Goal: Information Seeking & Learning: Learn about a topic

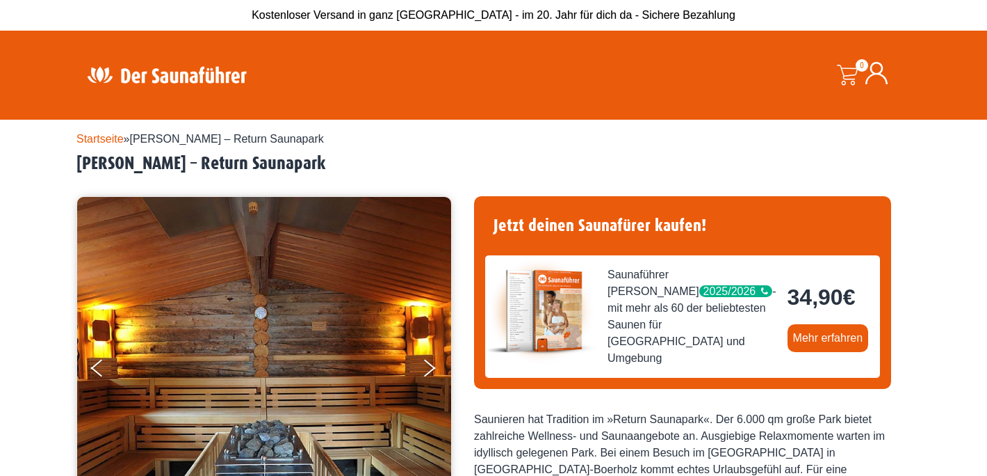
click at [198, 65] on img at bounding box center [166, 74] width 181 height 27
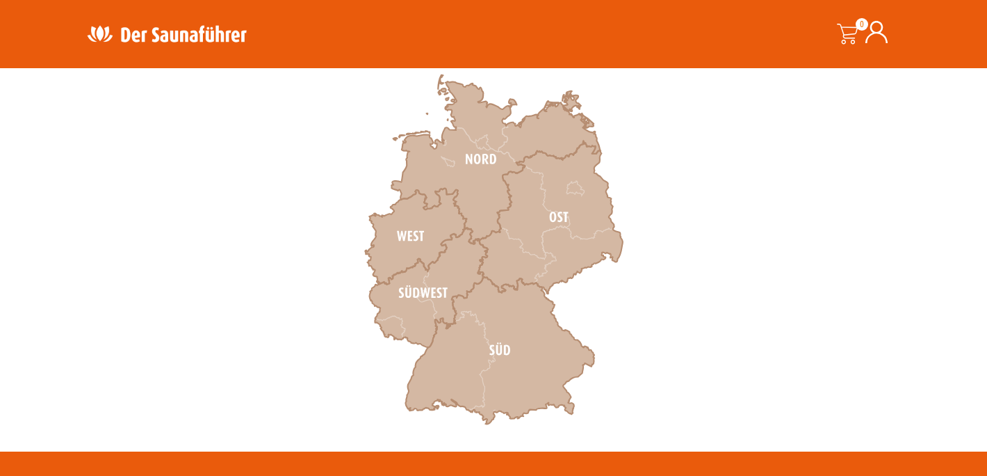
scroll to position [440, 0]
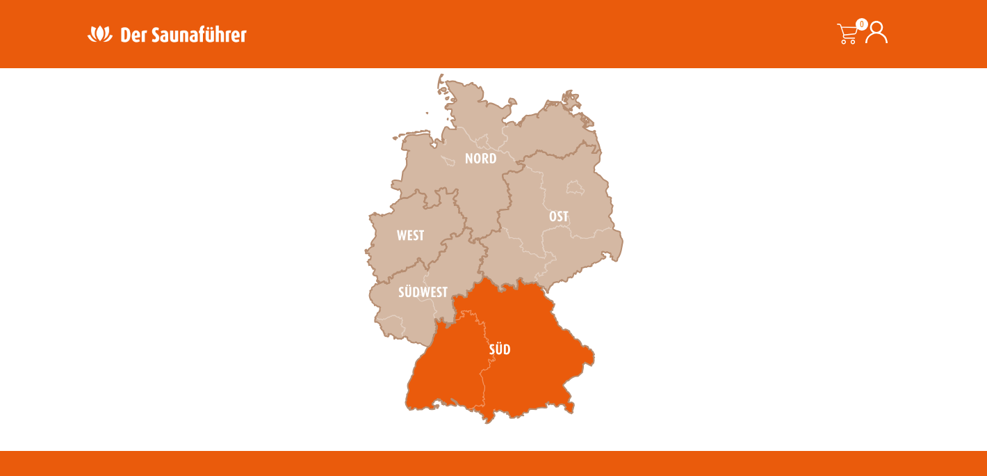
click at [499, 362] on icon at bounding box center [499, 349] width 189 height 147
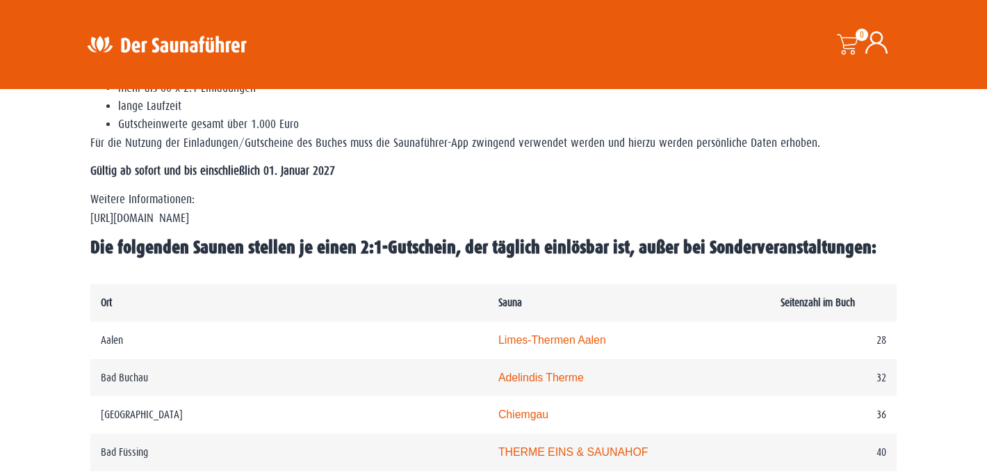
scroll to position [537, 0]
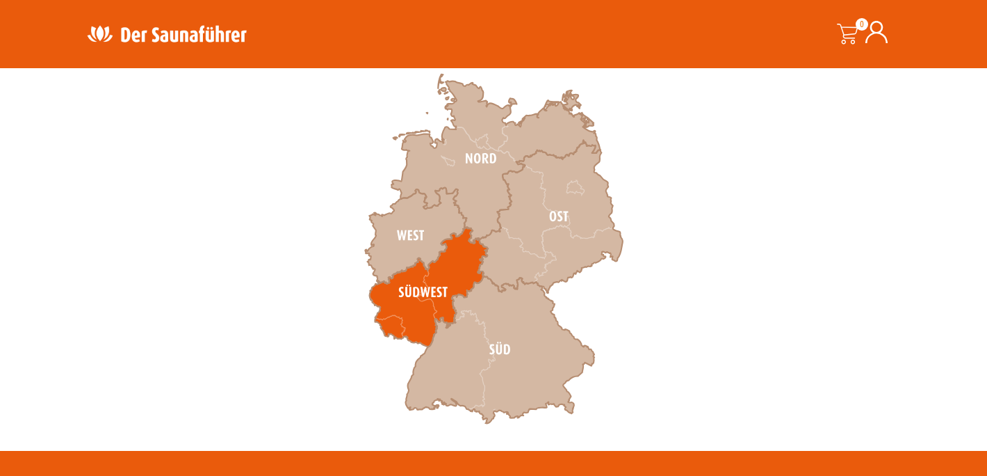
click at [435, 298] on icon at bounding box center [429, 287] width 118 height 120
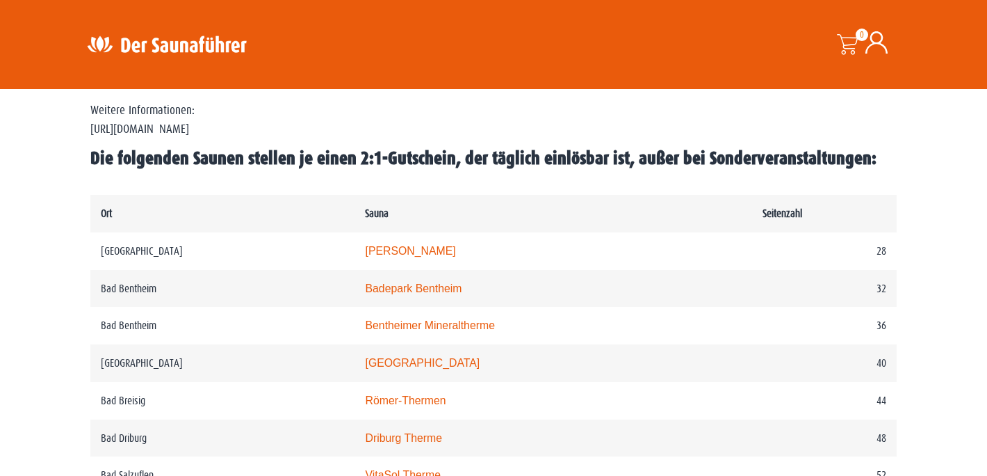
scroll to position [627, 0]
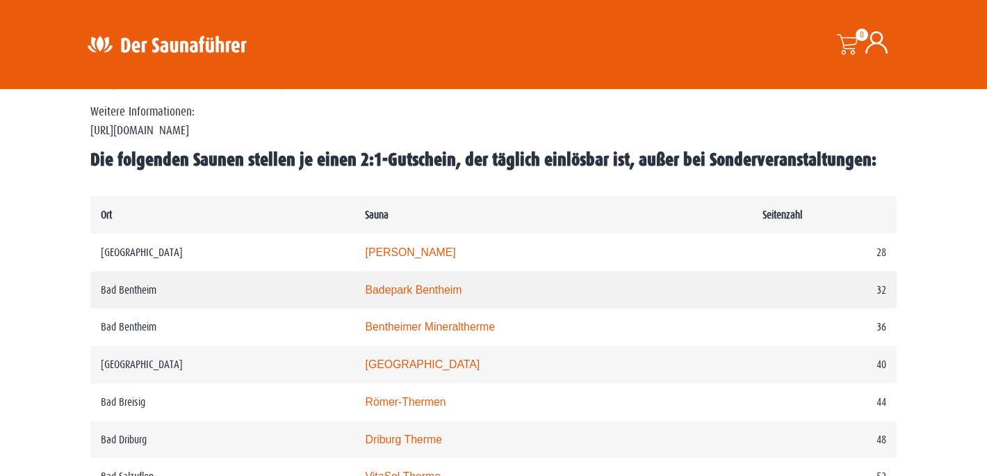
click at [422, 287] on link "Badepark Bentheim" at bounding box center [413, 290] width 97 height 12
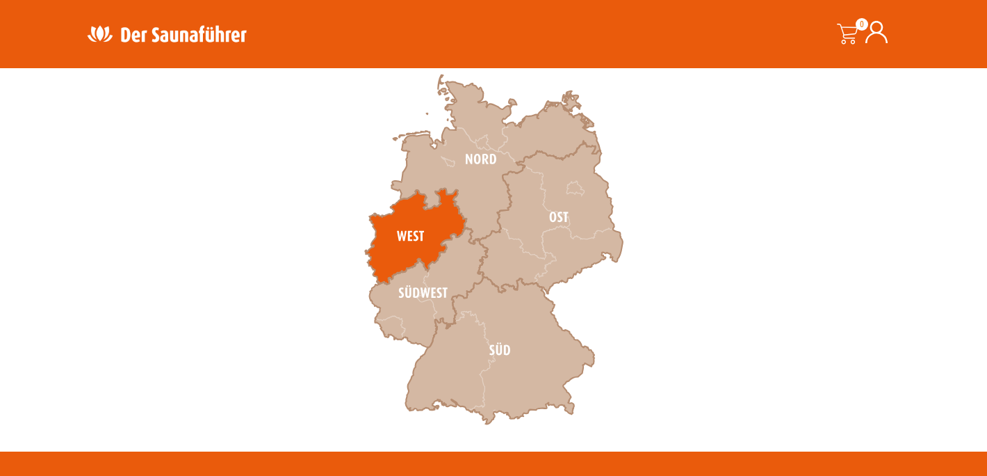
scroll to position [440, 0]
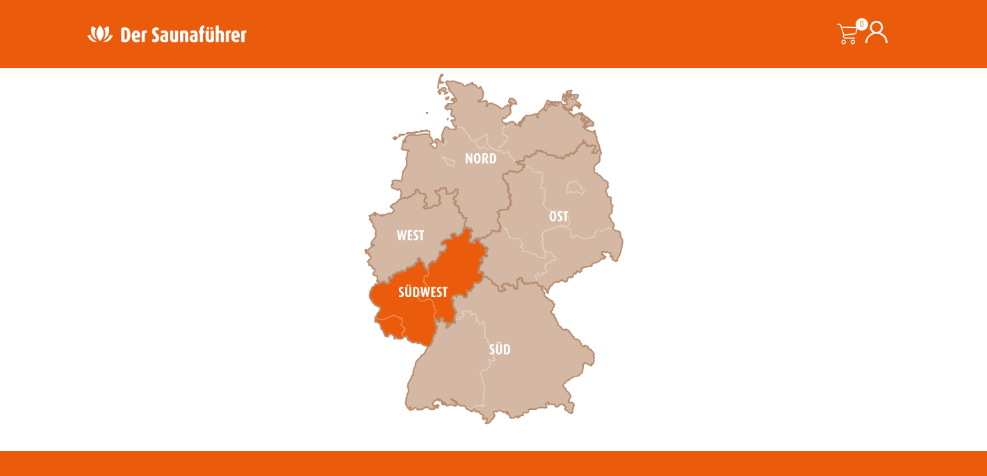
click at [428, 287] on icon at bounding box center [429, 287] width 118 height 120
click at [448, 280] on icon at bounding box center [429, 287] width 118 height 120
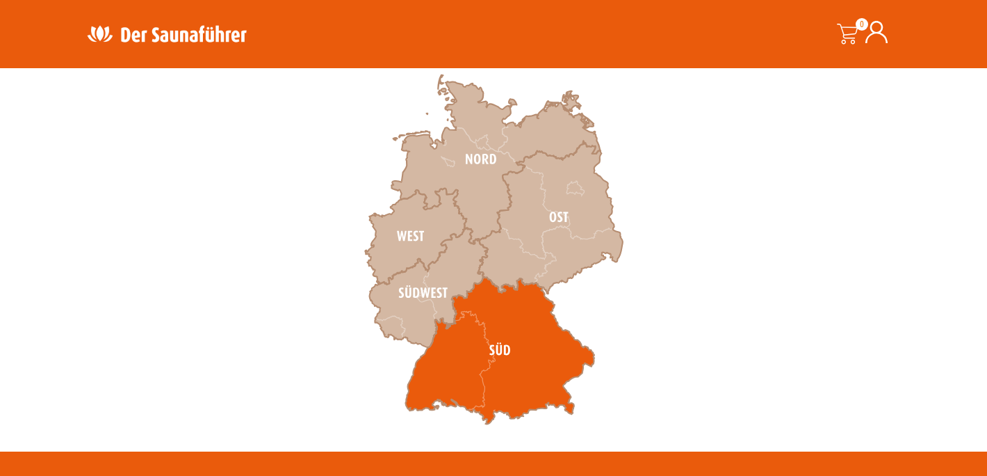
scroll to position [440, 0]
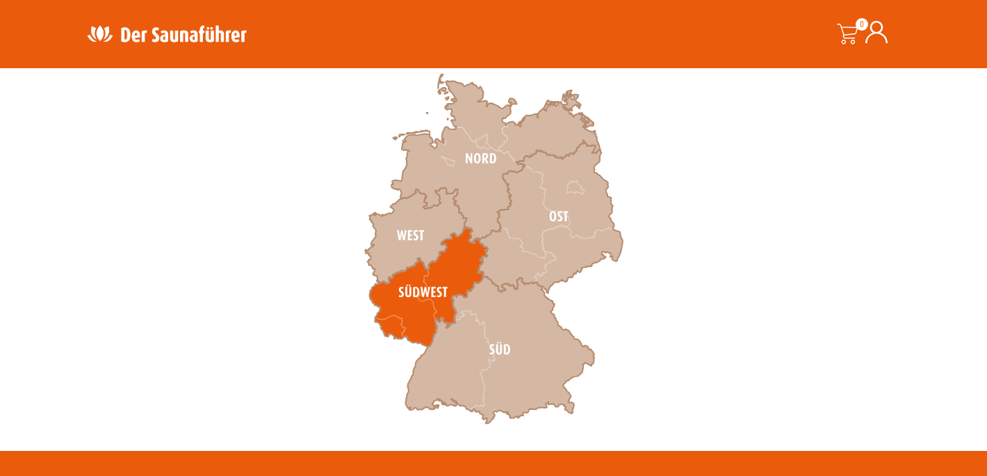
click at [402, 300] on icon at bounding box center [429, 287] width 118 height 120
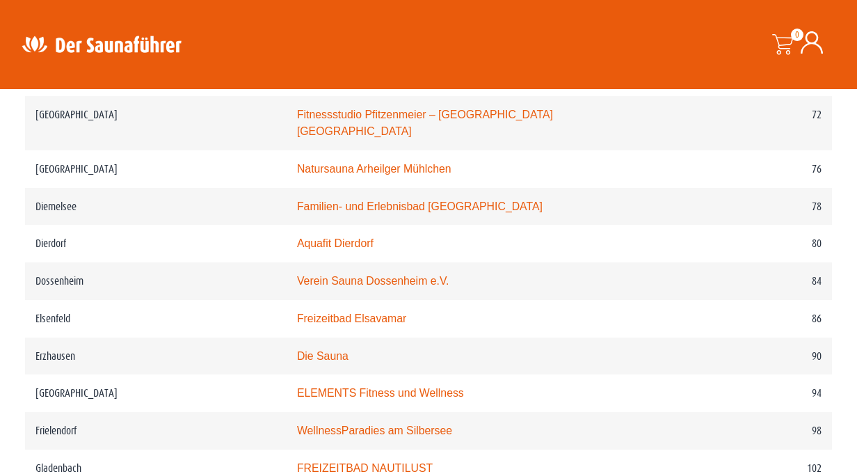
scroll to position [1172, 0]
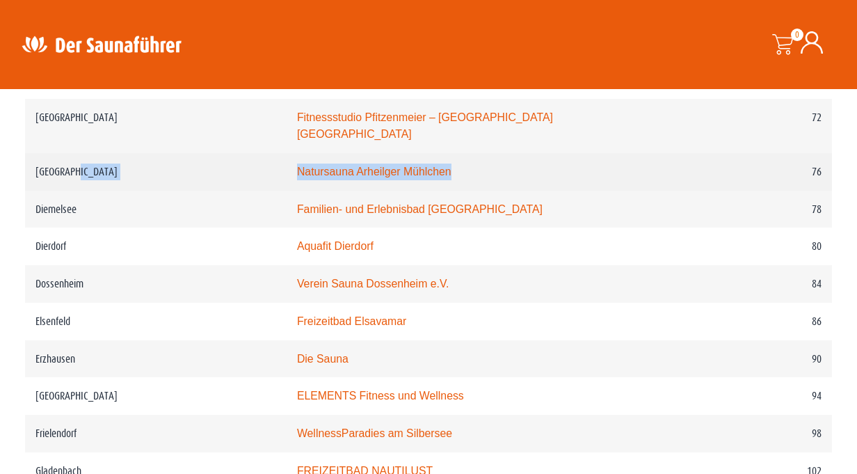
drag, startPoint x: 505, startPoint y: 158, endPoint x: 255, endPoint y: 152, distance: 250.4
click at [255, 153] on tr "Darmstadt Natursauna Arheilger Mühlchen 76" at bounding box center [428, 172] width 807 height 38
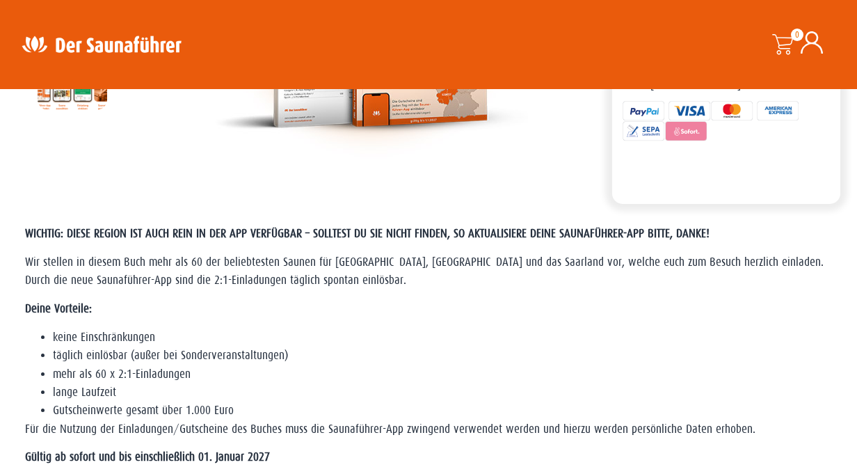
scroll to position [0, 0]
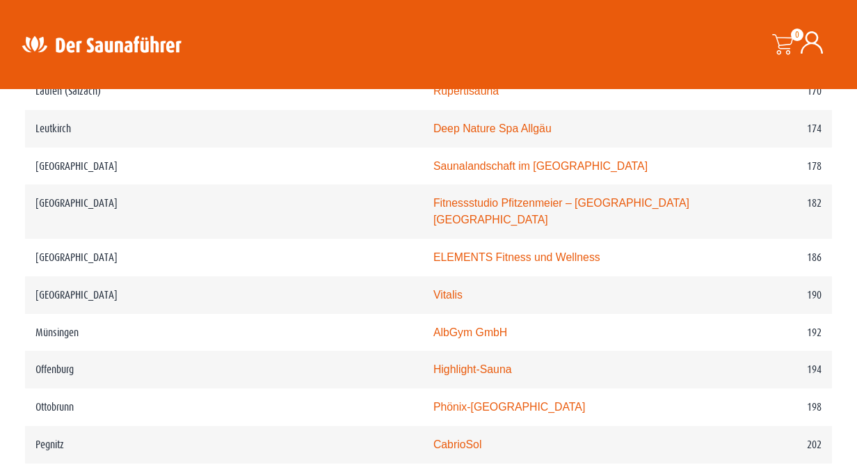
scroll to position [2236, 0]
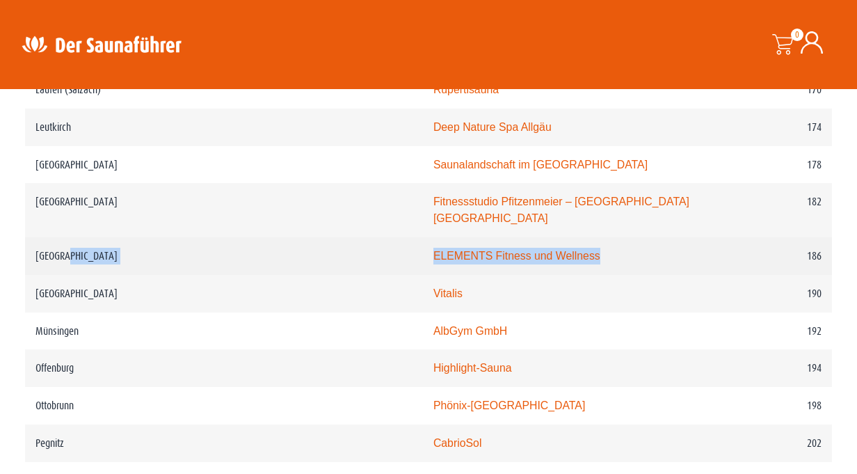
drag, startPoint x: 534, startPoint y: 218, endPoint x: 316, endPoint y: 224, distance: 217.8
click at [316, 237] on tr "München ELEMENTS Fitness und Wellness 186" at bounding box center [428, 256] width 807 height 38
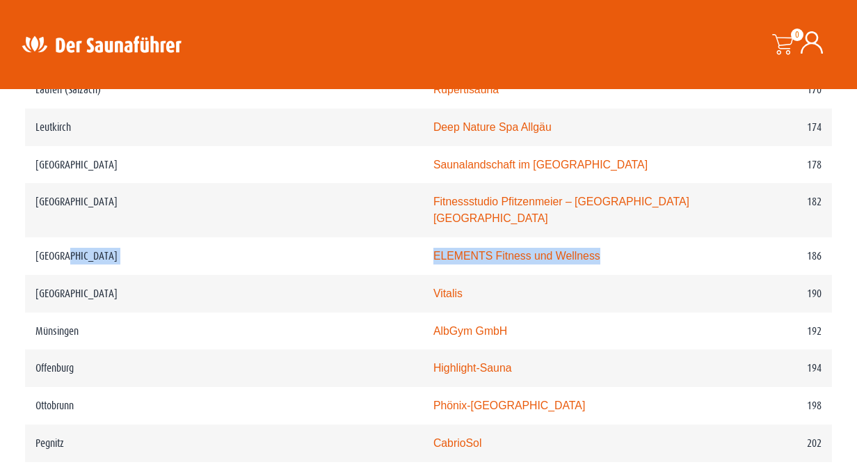
copy tr "München ELEMENTS Fitness und Wellness"
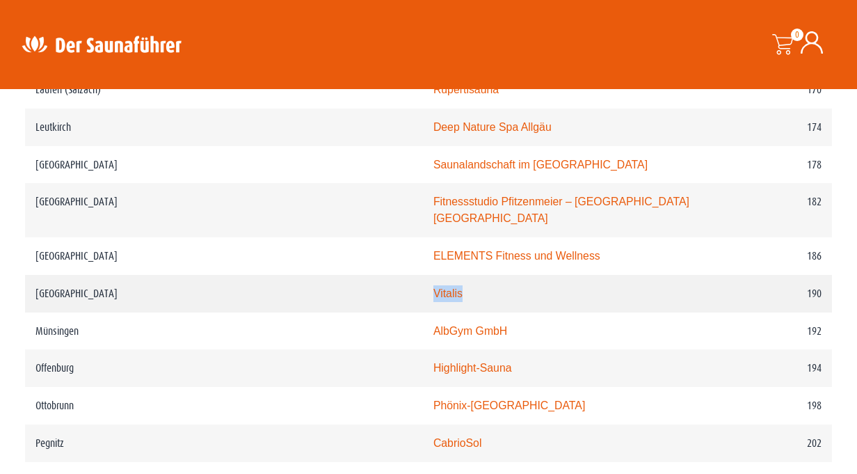
drag, startPoint x: 387, startPoint y: 265, endPoint x: 332, endPoint y: 263, distance: 55.0
click at [423, 275] on td "Vitalis" at bounding box center [564, 294] width 283 height 38
copy link "Vitalis"
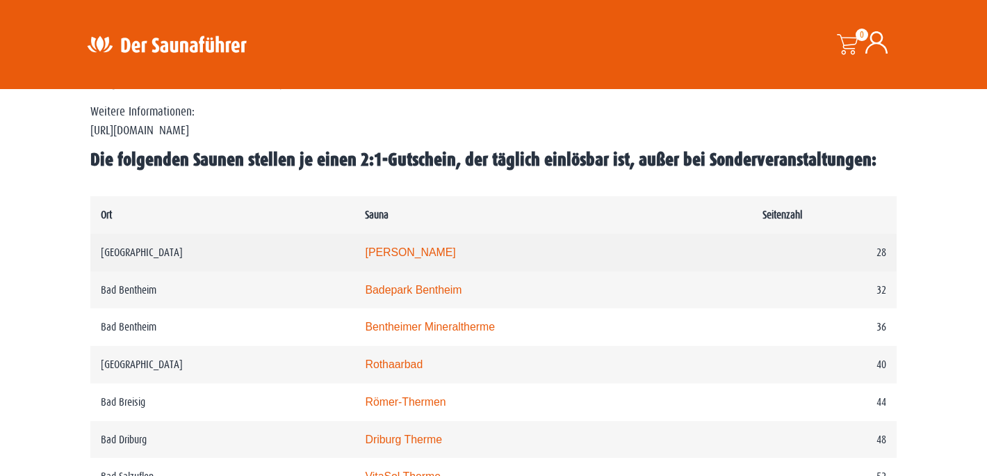
drag, startPoint x: 519, startPoint y: 259, endPoint x: 353, endPoint y: 258, distance: 166.2
click at [353, 258] on tr "Aachen [PERSON_NAME] 28" at bounding box center [493, 253] width 807 height 38
copy tr "[PERSON_NAME]"
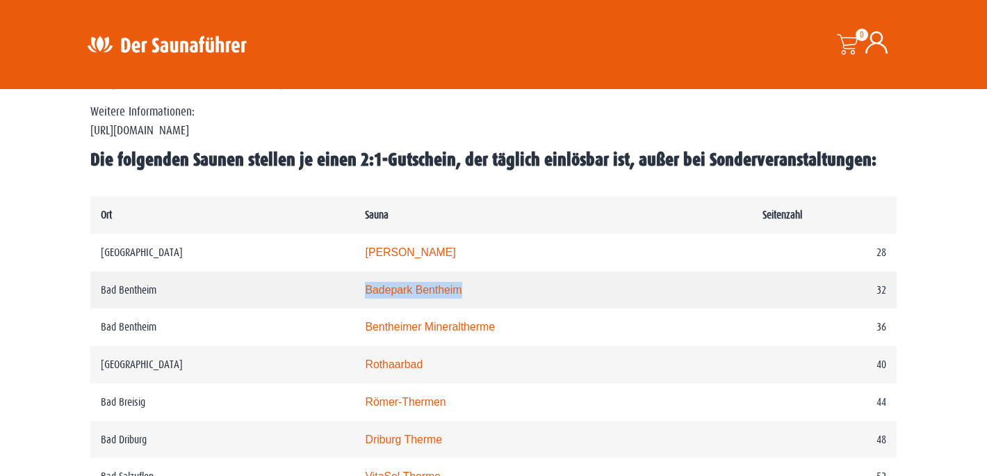
drag, startPoint x: 493, startPoint y: 299, endPoint x: 364, endPoint y: 290, distance: 129.7
click at [364, 290] on tr "Bad Bentheim Badepark Bentheim 32" at bounding box center [493, 290] width 807 height 38
copy tr "Badepark Bentheim"
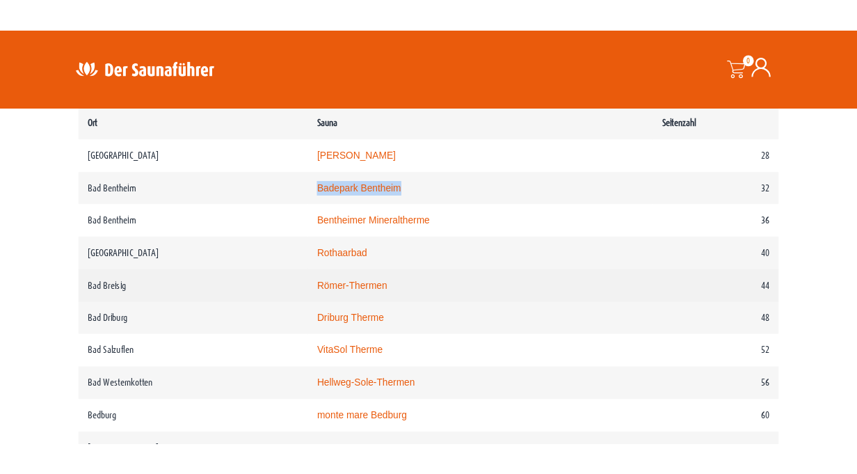
scroll to position [736, 0]
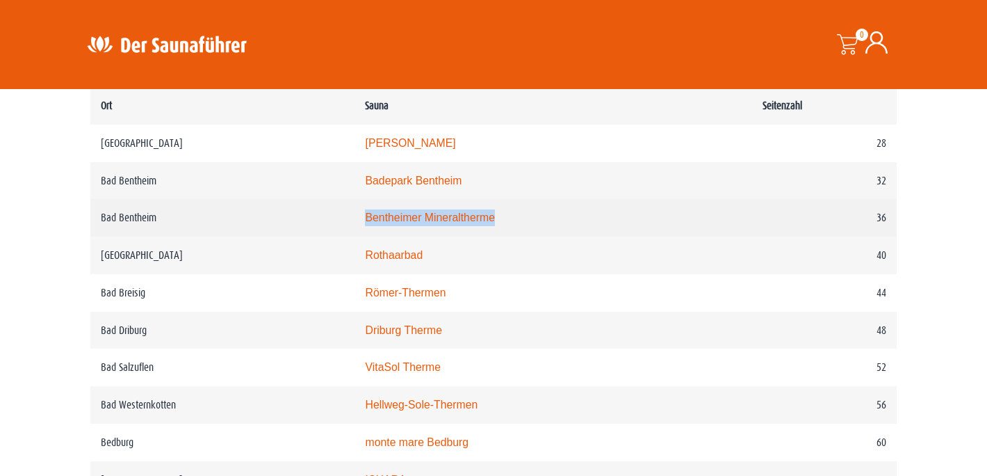
drag, startPoint x: 545, startPoint y: 222, endPoint x: 369, endPoint y: 216, distance: 175.3
click at [369, 216] on tr "Bad Bentheim Bentheimer Mineraltherme 36" at bounding box center [493, 218] width 807 height 38
copy tr "Bentheimer Mineraltherme"
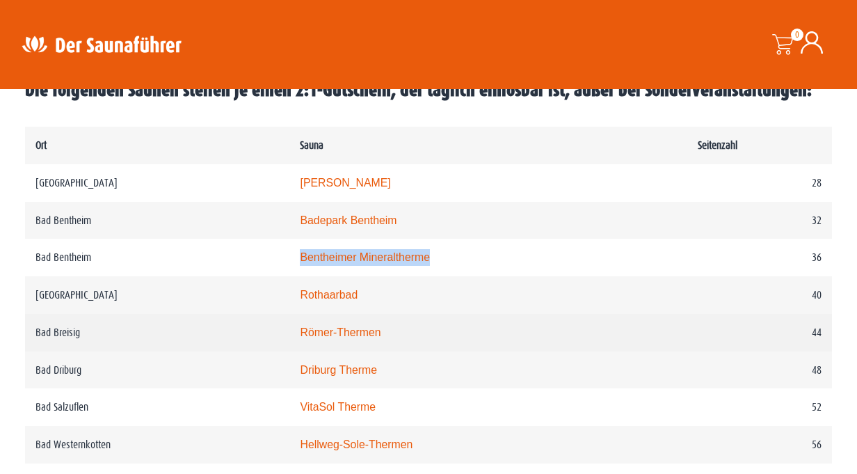
scroll to position [694, 0]
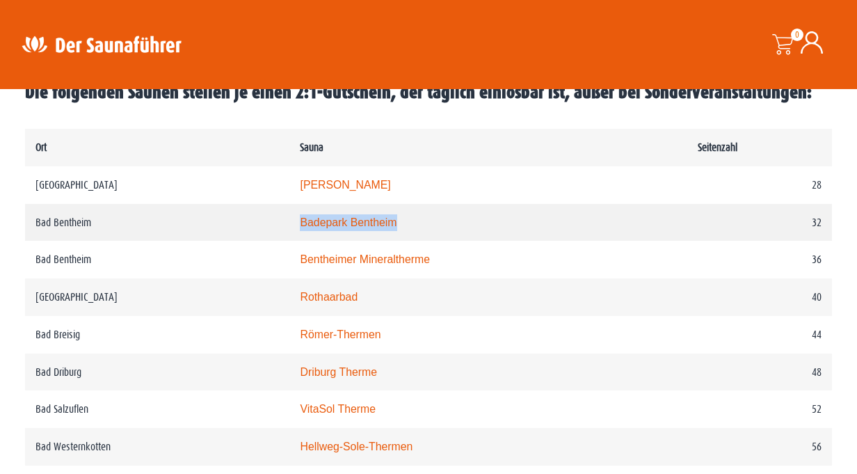
drag, startPoint x: 430, startPoint y: 232, endPoint x: 316, endPoint y: 225, distance: 114.3
click at [316, 225] on td "Badepark Bentheim" at bounding box center [487, 223] width 397 height 38
copy link "Badepark Bentheim"
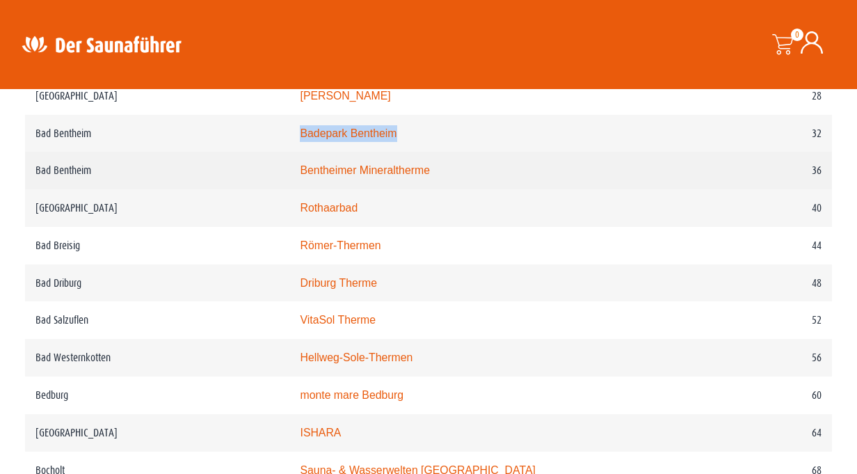
scroll to position [784, 0]
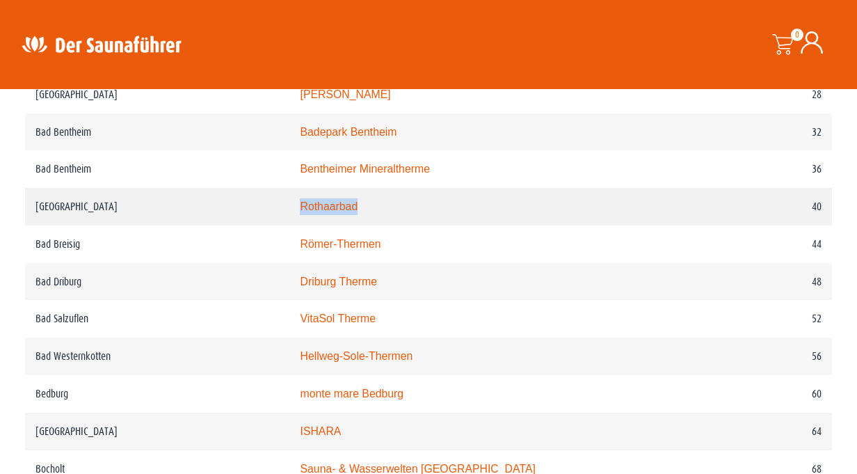
drag, startPoint x: 400, startPoint y: 206, endPoint x: 315, endPoint y: 204, distance: 84.9
click at [315, 204] on td "Rothaarbad" at bounding box center [487, 207] width 397 height 38
copy link "Rothaarbad"
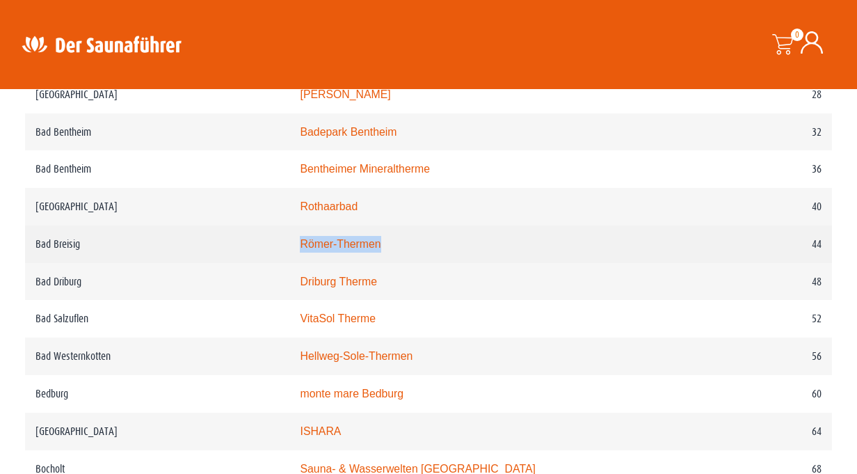
drag, startPoint x: 426, startPoint y: 243, endPoint x: 316, endPoint y: 239, distance: 110.7
click at [316, 239] on td "Römer-Thermen" at bounding box center [487, 244] width 397 height 38
copy link "Römer-Thermen"
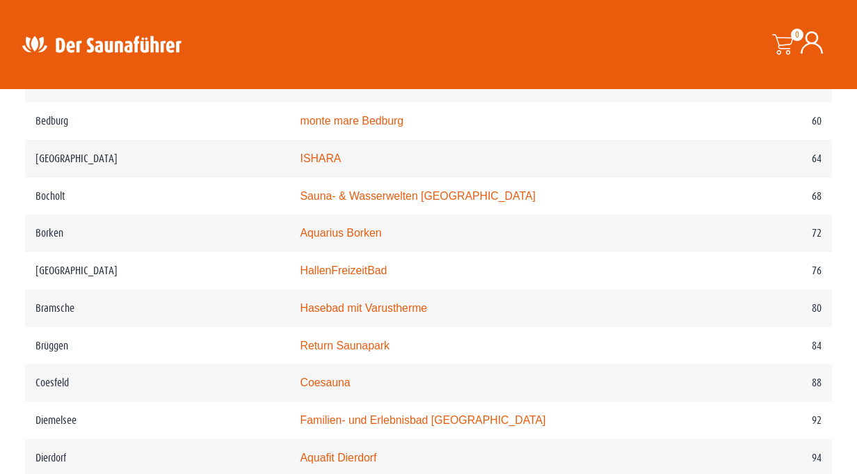
scroll to position [1067, 0]
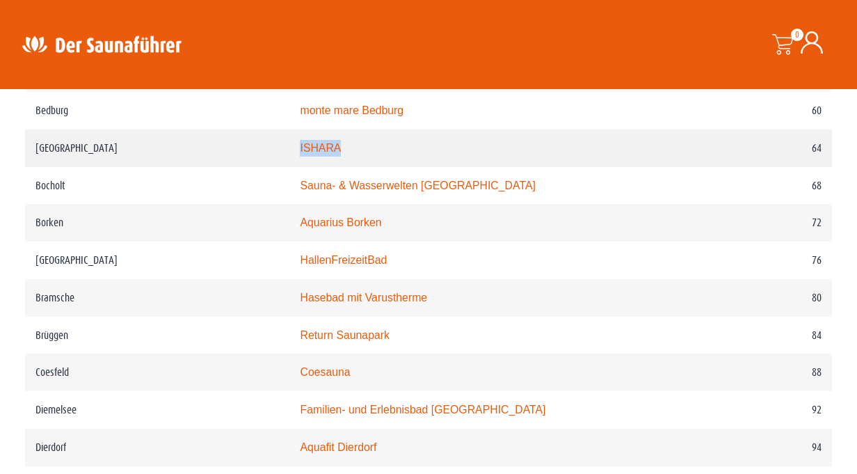
drag, startPoint x: 378, startPoint y: 143, endPoint x: 319, endPoint y: 140, distance: 59.2
click at [319, 140] on td "ISHARA" at bounding box center [487, 148] width 397 height 38
copy link "ISHARA"
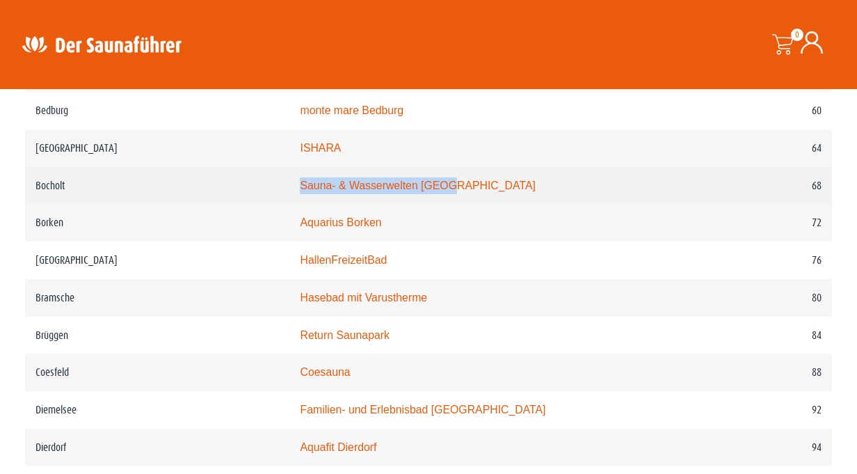
drag, startPoint x: 506, startPoint y: 184, endPoint x: 285, endPoint y: 190, distance: 220.5
click at [285, 190] on tr "Bocholt Sauna- & Wasserwelten Bahia 68" at bounding box center [428, 186] width 807 height 38
copy tr "Sauna- & Wasserwelten Bahia"
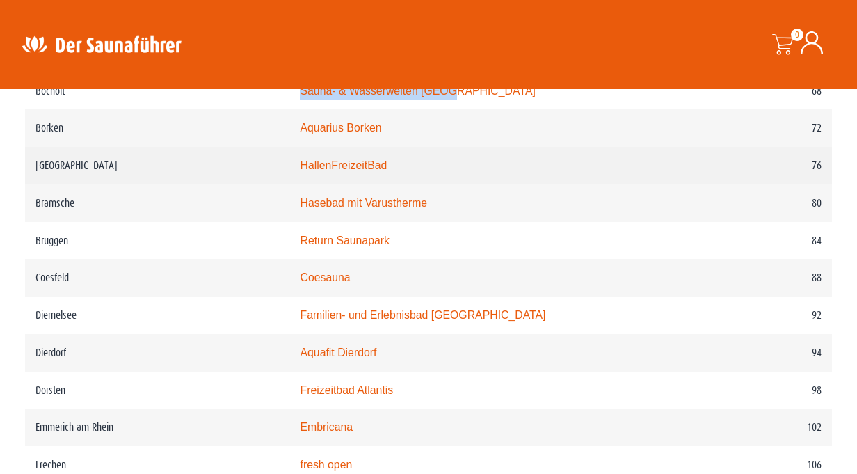
scroll to position [1186, 0]
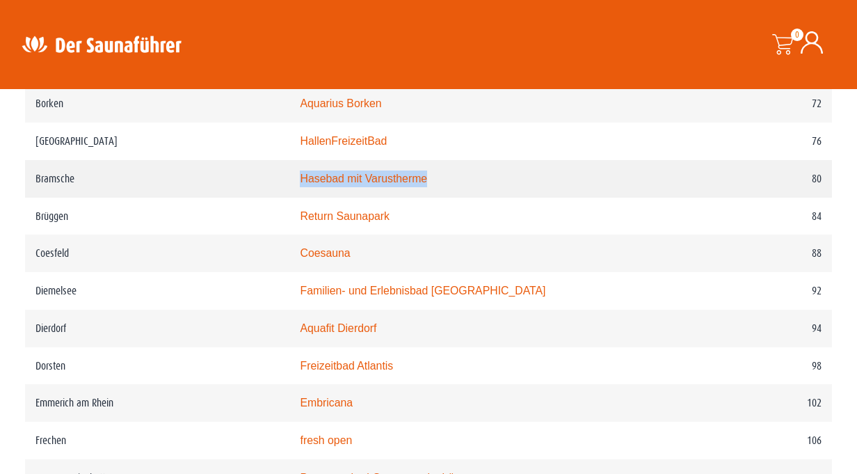
drag, startPoint x: 481, startPoint y: 186, endPoint x: 312, endPoint y: 179, distance: 168.5
click at [312, 179] on td "Hasebad mit Varustherme" at bounding box center [487, 179] width 397 height 38
copy link "Hasebad mit Varustherme"
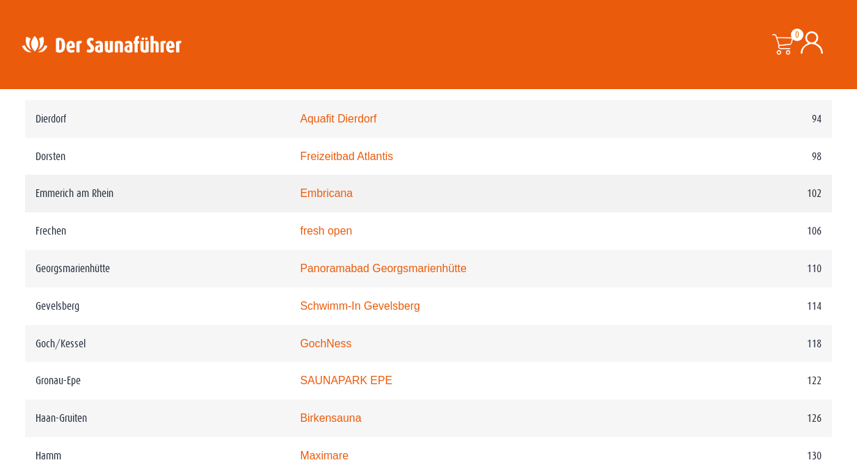
scroll to position [1440, 0]
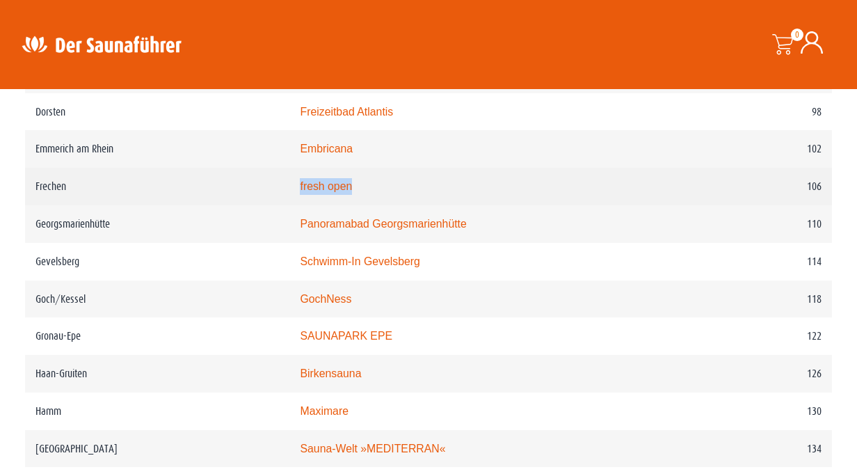
drag, startPoint x: 403, startPoint y: 194, endPoint x: 285, endPoint y: 182, distance: 118.1
click at [285, 182] on tr "Frechen fresh open 106" at bounding box center [428, 187] width 807 height 38
copy tr "fresh open"
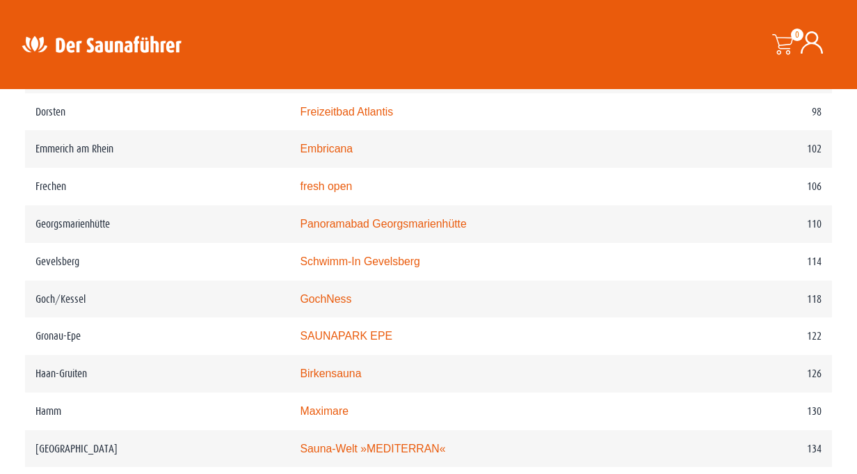
click at [444, 42] on div "Suche" at bounding box center [449, 44] width 271 height 47
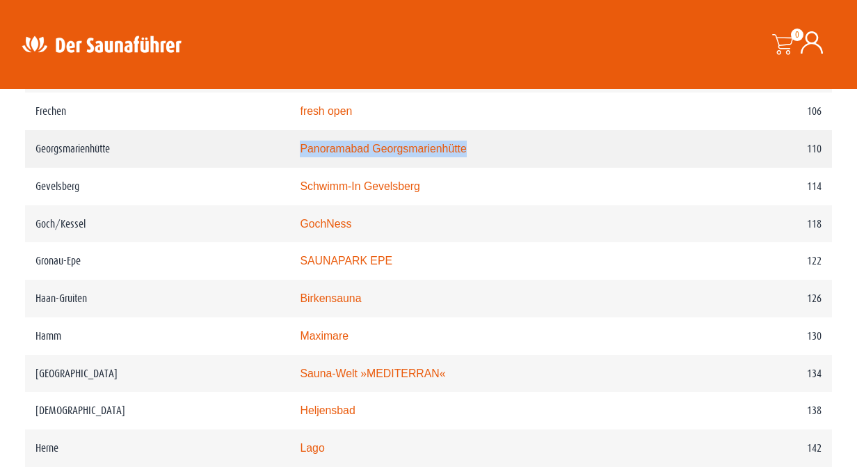
drag, startPoint x: 510, startPoint y: 144, endPoint x: 319, endPoint y: 145, distance: 191.2
click at [319, 145] on td "Panoramabad Georgsmarienhütte" at bounding box center [487, 149] width 397 height 38
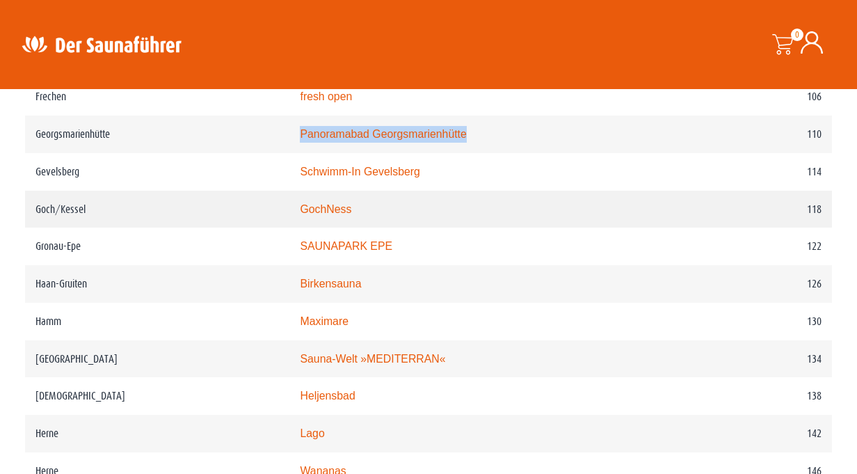
scroll to position [1531, 0]
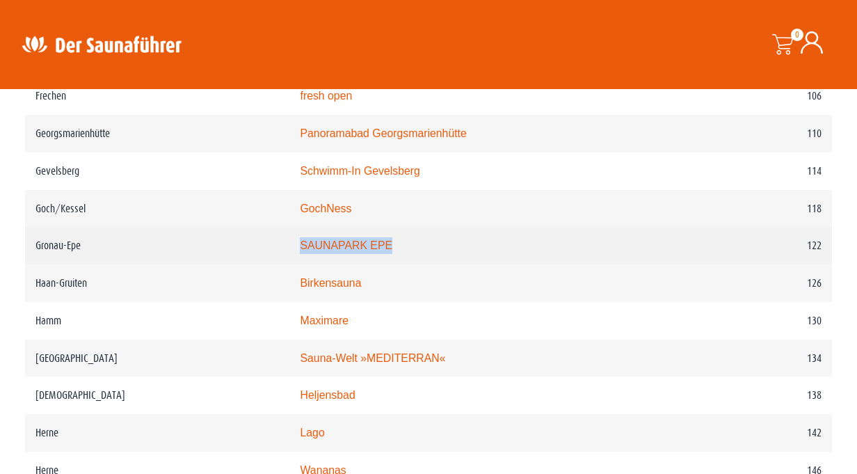
drag, startPoint x: 436, startPoint y: 245, endPoint x: 320, endPoint y: 241, distance: 116.2
click at [320, 241] on td "SAUNAPARK EPE" at bounding box center [487, 246] width 397 height 38
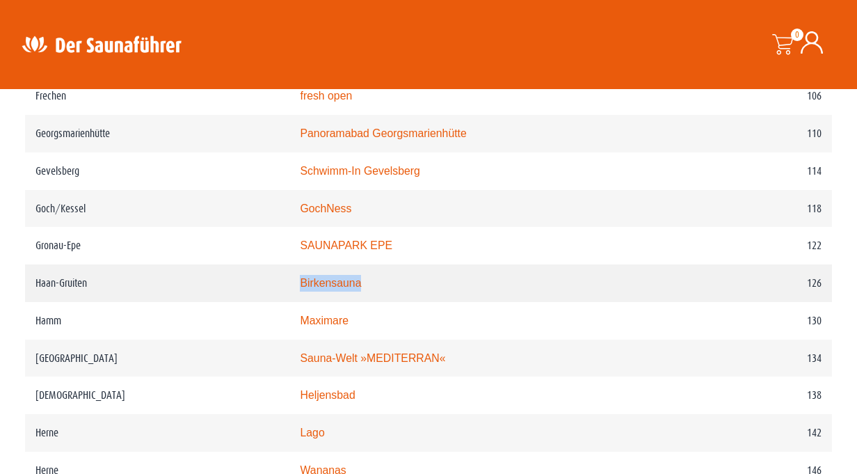
drag, startPoint x: 407, startPoint y: 287, endPoint x: 307, endPoint y: 288, distance: 99.5
click at [307, 288] on tr "Haan-Gruiten Birkensauna 126" at bounding box center [428, 283] width 807 height 38
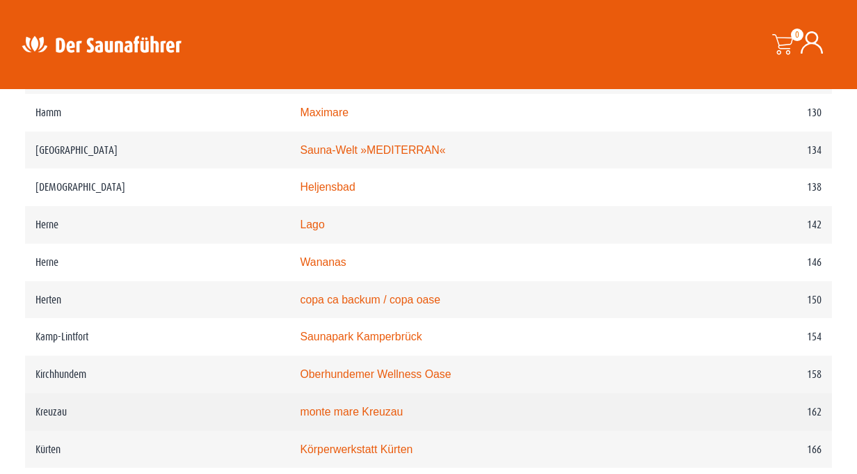
scroll to position [1739, 0]
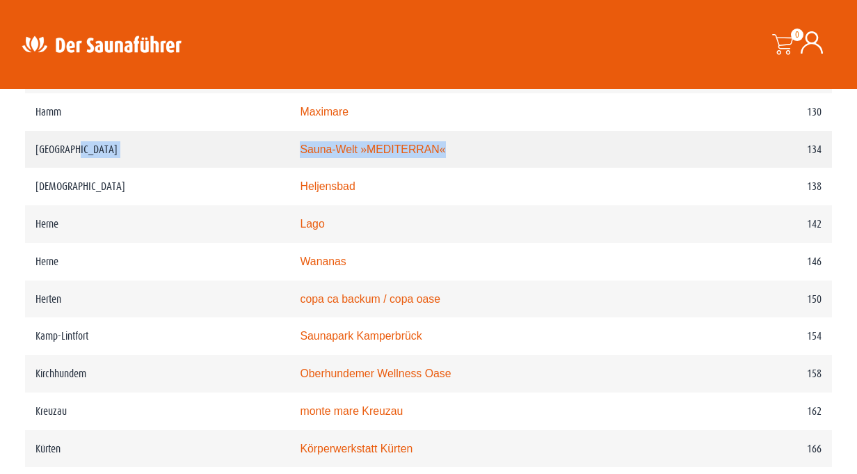
drag, startPoint x: 495, startPoint y: 148, endPoint x: 289, endPoint y: 145, distance: 206.6
click at [289, 145] on tr "Hasbergen Sauna-Welt »MEDITERRAN« 134" at bounding box center [428, 150] width 807 height 38
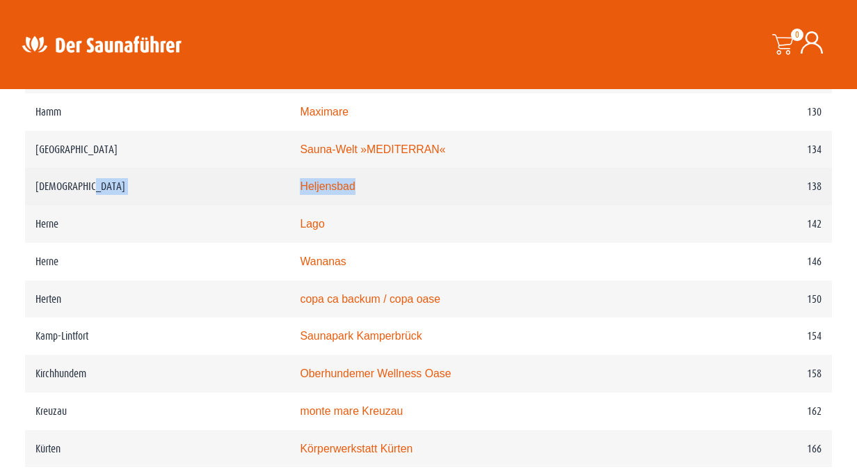
drag, startPoint x: 410, startPoint y: 187, endPoint x: 307, endPoint y: 186, distance: 103.6
click at [307, 186] on tr "Heiligenhaus Heljensbad 138" at bounding box center [428, 187] width 807 height 38
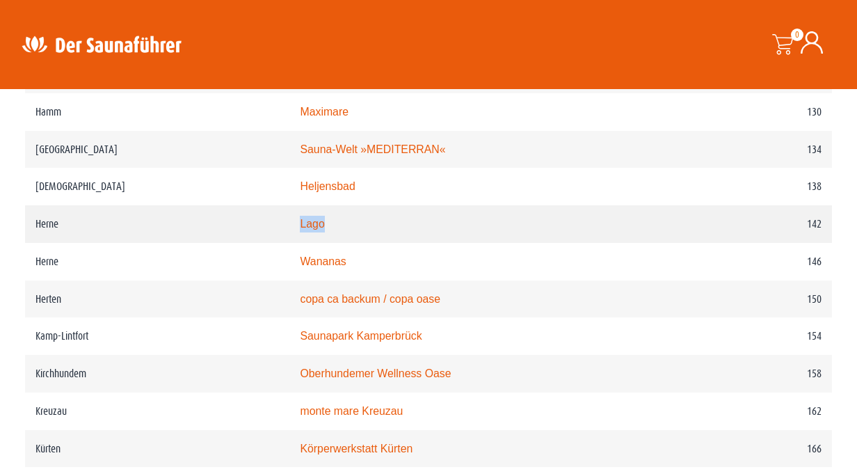
drag, startPoint x: 367, startPoint y: 222, endPoint x: 310, endPoint y: 222, distance: 57.0
click at [310, 222] on td "Lago" at bounding box center [487, 224] width 397 height 38
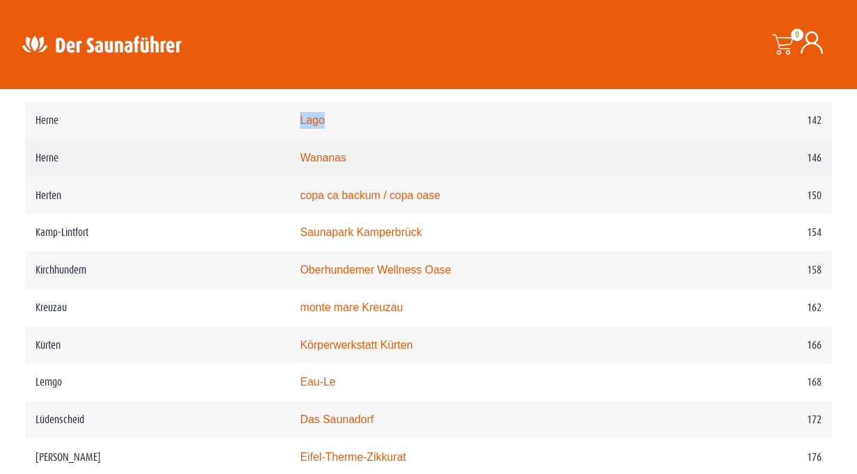
scroll to position [1865, 0]
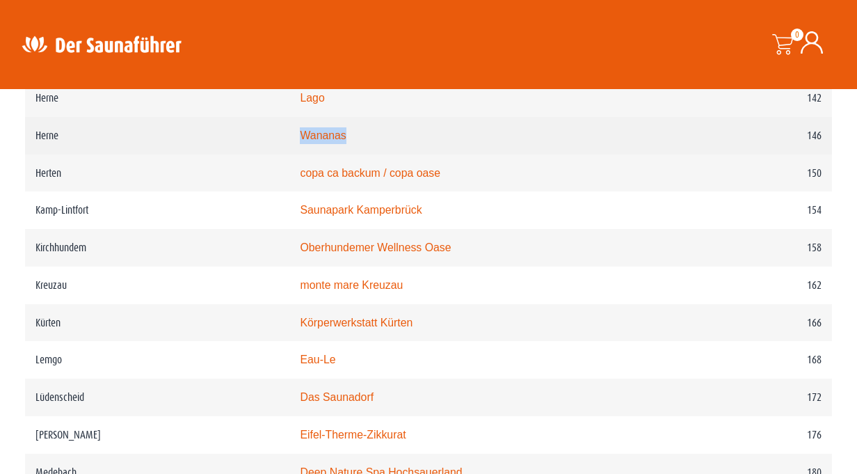
drag, startPoint x: 383, startPoint y: 143, endPoint x: 293, endPoint y: 140, distance: 90.4
click at [293, 140] on tr "Herne Wananas 146" at bounding box center [428, 136] width 807 height 38
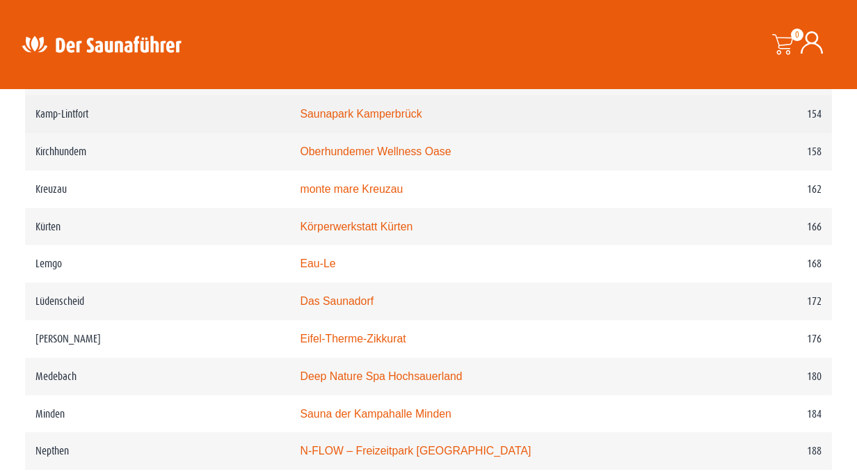
scroll to position [1967, 0]
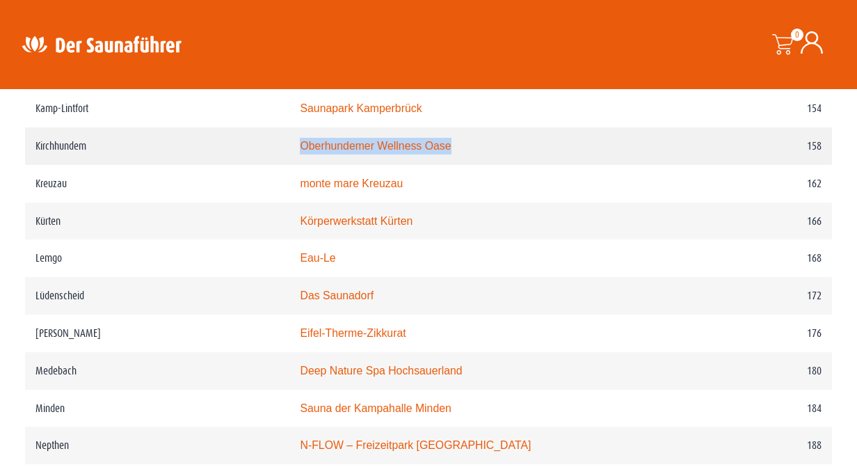
drag, startPoint x: 492, startPoint y: 147, endPoint x: 308, endPoint y: 147, distance: 183.6
click at [308, 147] on tr "Kirchhundem Oberhundemer Wellness Oase 158" at bounding box center [428, 146] width 807 height 38
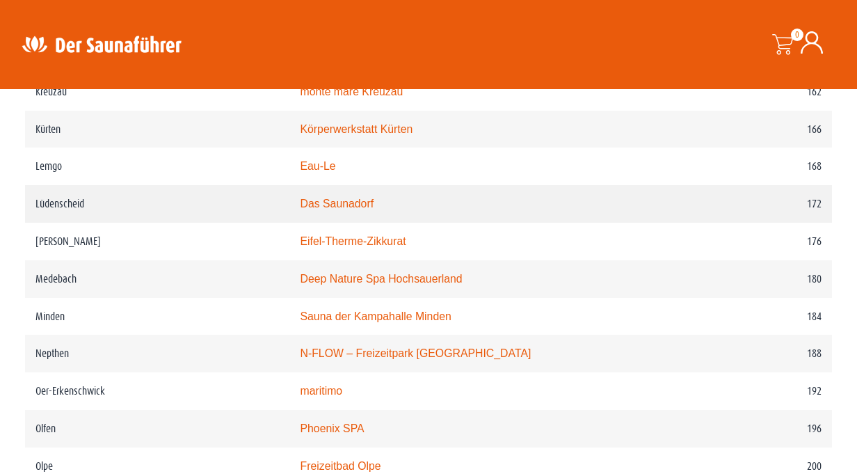
scroll to position [2065, 0]
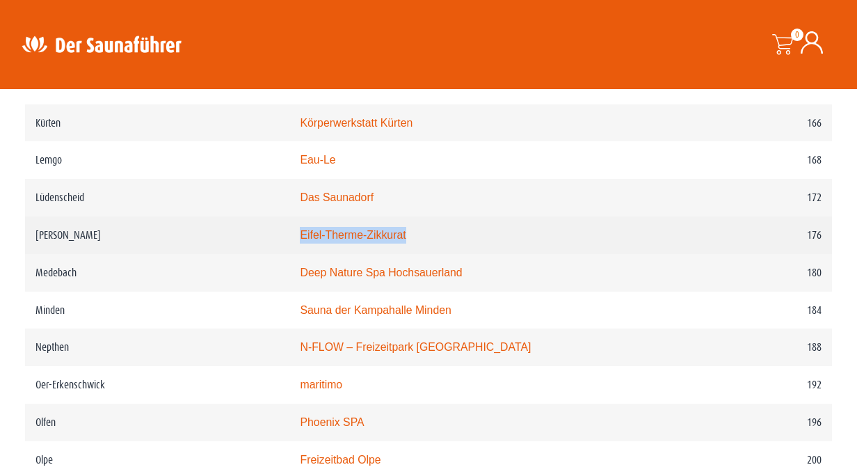
drag, startPoint x: 459, startPoint y: 238, endPoint x: 312, endPoint y: 238, distance: 147.4
click at [312, 238] on td "Eifel-Therme-Zikkurat" at bounding box center [487, 235] width 397 height 38
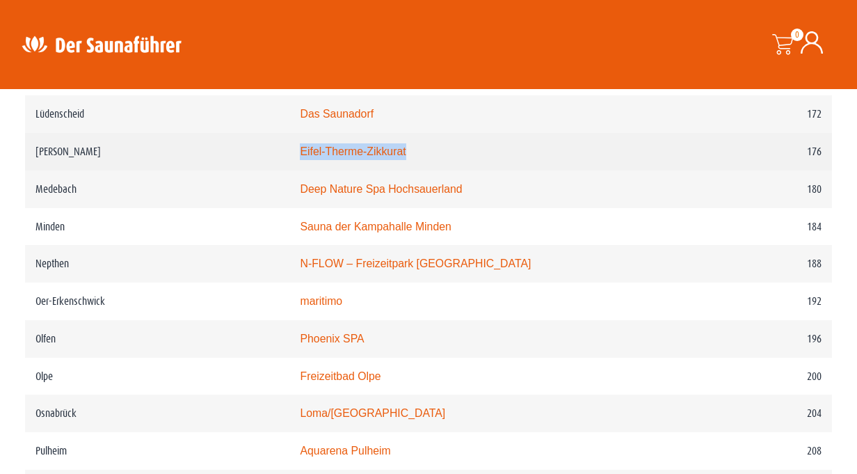
scroll to position [2176, 0]
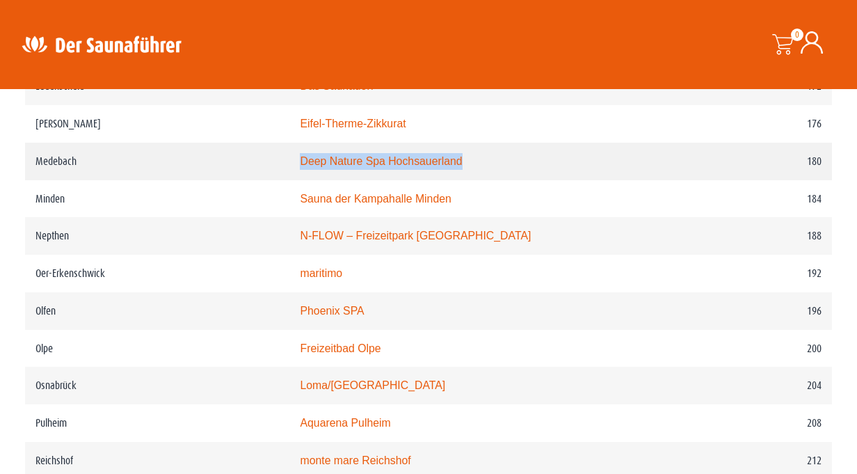
drag, startPoint x: 510, startPoint y: 161, endPoint x: 311, endPoint y: 161, distance: 198.9
click at [311, 161] on td "Deep Nature Spa Hochsauerland" at bounding box center [487, 162] width 397 height 38
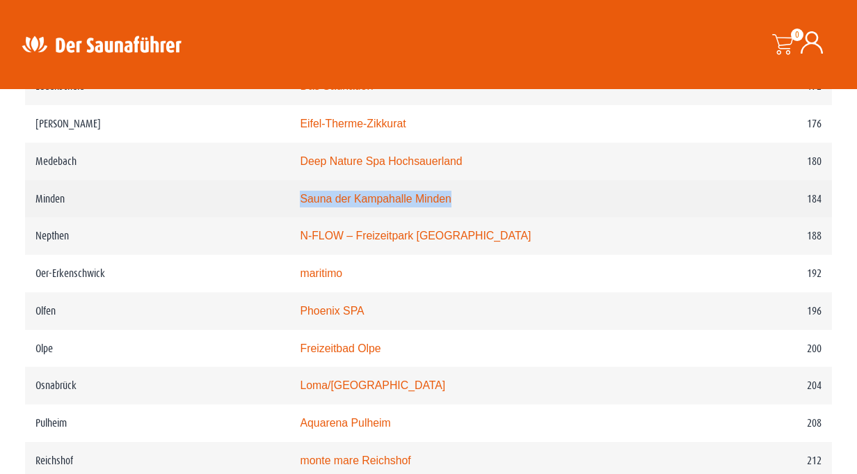
drag, startPoint x: 508, startPoint y: 194, endPoint x: 278, endPoint y: 193, distance: 229.5
click at [278, 193] on tr "Minden Sauna der Kampahalle Minden 184" at bounding box center [428, 199] width 807 height 38
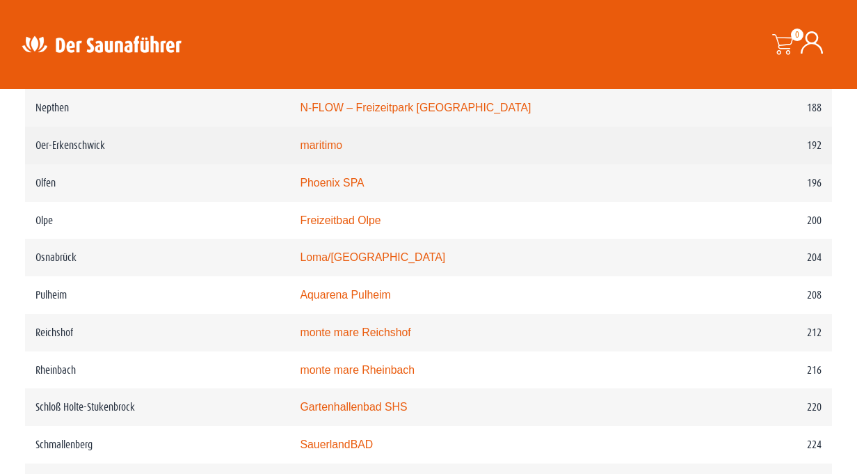
scroll to position [2312, 0]
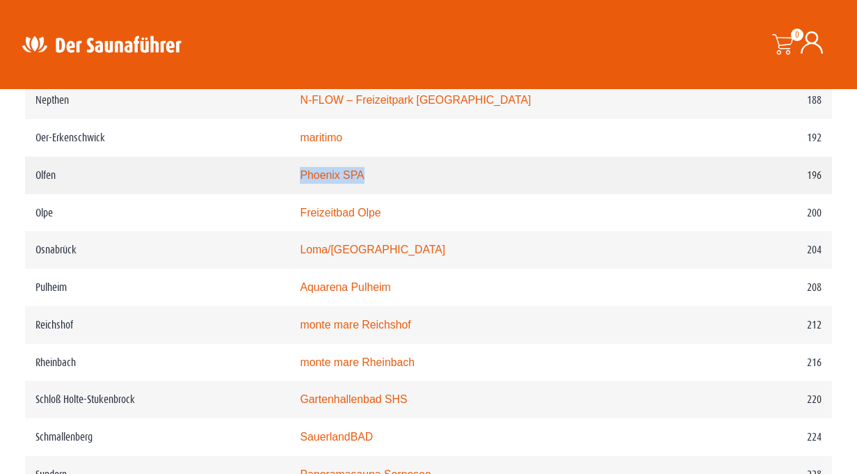
drag, startPoint x: 410, startPoint y: 181, endPoint x: 291, endPoint y: 180, distance: 118.9
click at [291, 180] on tr "Olfen Phoenix SPA 196" at bounding box center [428, 175] width 807 height 38
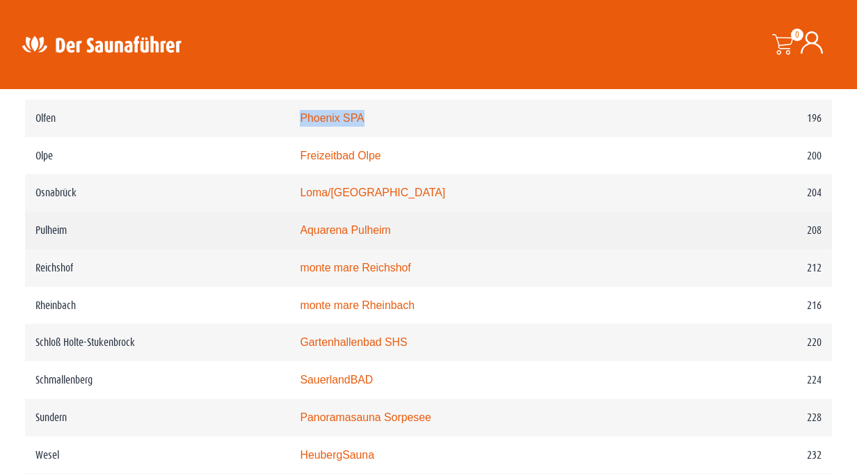
scroll to position [2370, 0]
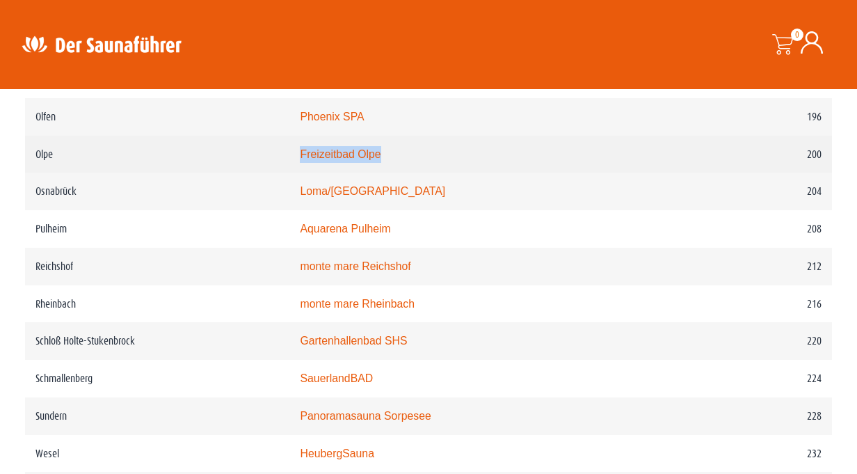
drag, startPoint x: 408, startPoint y: 158, endPoint x: 306, endPoint y: 154, distance: 102.3
click at [306, 154] on tr "Olpe Freizeitbad Olpe 200" at bounding box center [428, 155] width 807 height 38
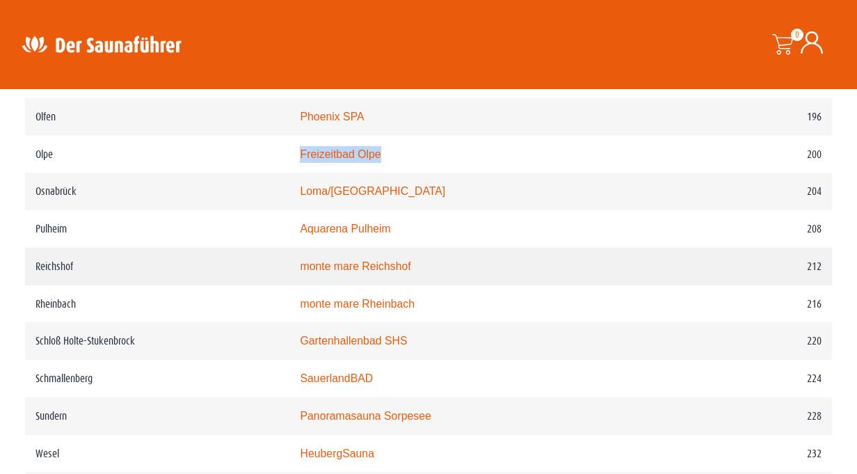
scroll to position [2396, 0]
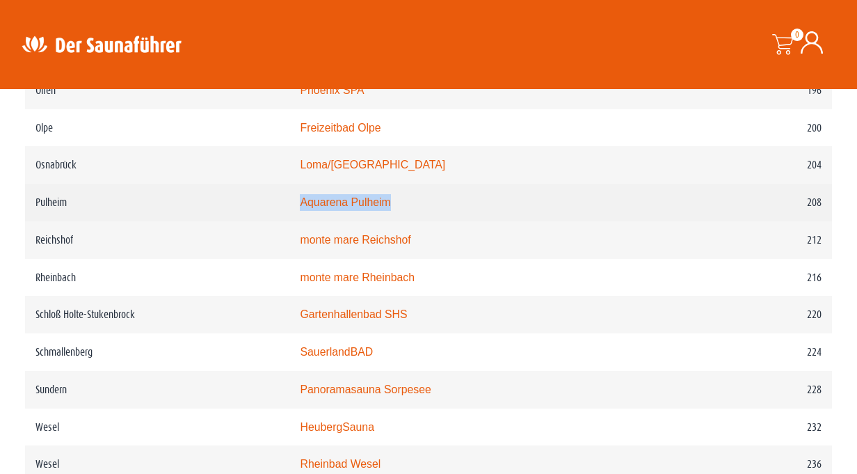
drag, startPoint x: 435, startPoint y: 198, endPoint x: 316, endPoint y: 198, distance: 118.9
click at [316, 198] on td "Aquarena Pulheim" at bounding box center [487, 203] width 397 height 38
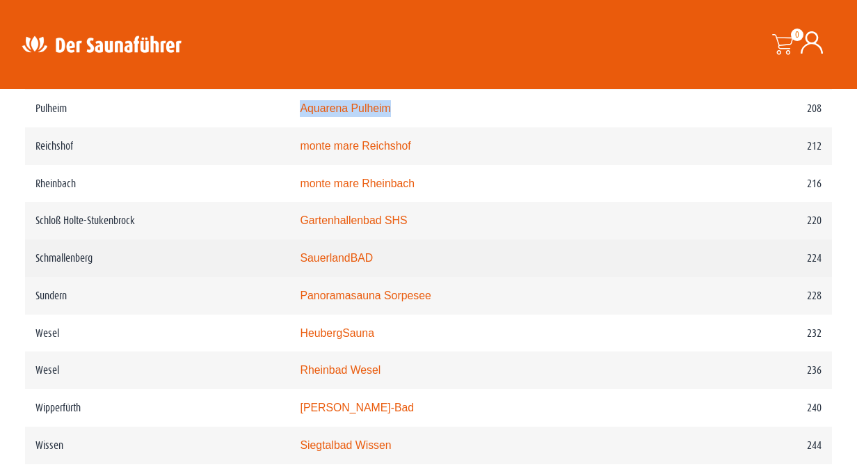
scroll to position [2501, 0]
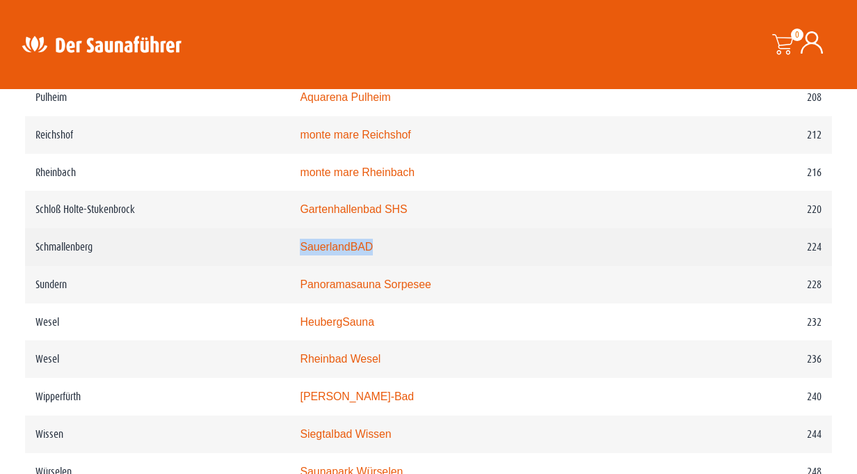
drag, startPoint x: 418, startPoint y: 245, endPoint x: 287, endPoint y: 245, distance: 131.4
click at [287, 245] on tr "Schmallenberg SauerlandBAD 224" at bounding box center [428, 247] width 807 height 38
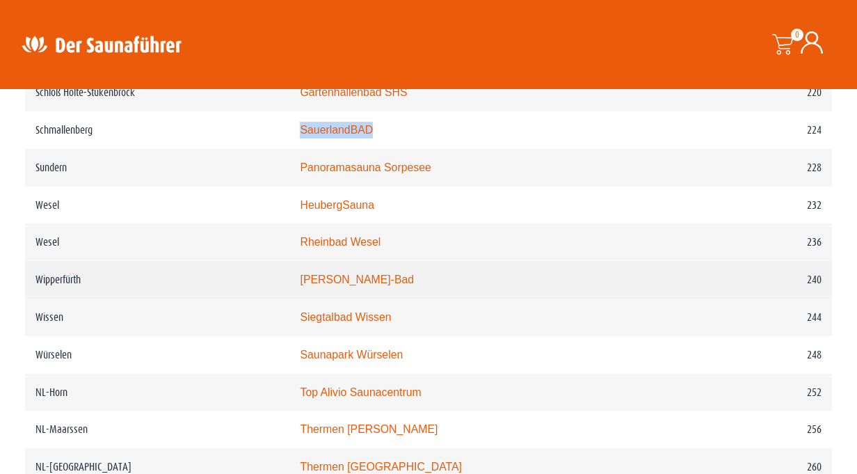
scroll to position [2622, 0]
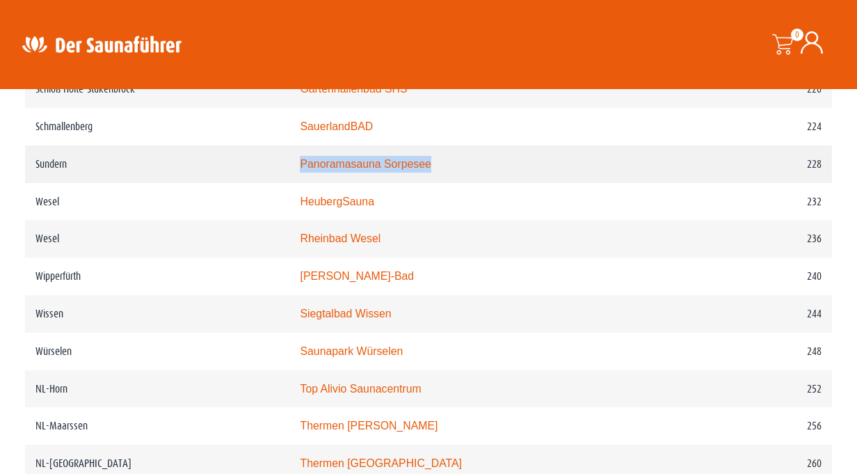
drag, startPoint x: 498, startPoint y: 163, endPoint x: 305, endPoint y: 167, distance: 193.4
click at [305, 167] on tr "Sundern Panoramasauna Sorpesee 228" at bounding box center [428, 164] width 807 height 38
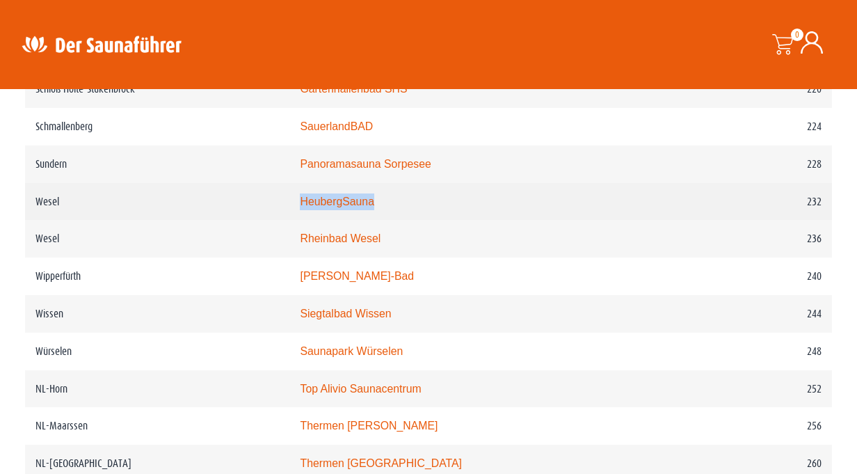
drag, startPoint x: 413, startPoint y: 209, endPoint x: 305, endPoint y: 207, distance: 107.8
click at [305, 207] on tr "Wesel HeubergSauna 232" at bounding box center [428, 202] width 807 height 38
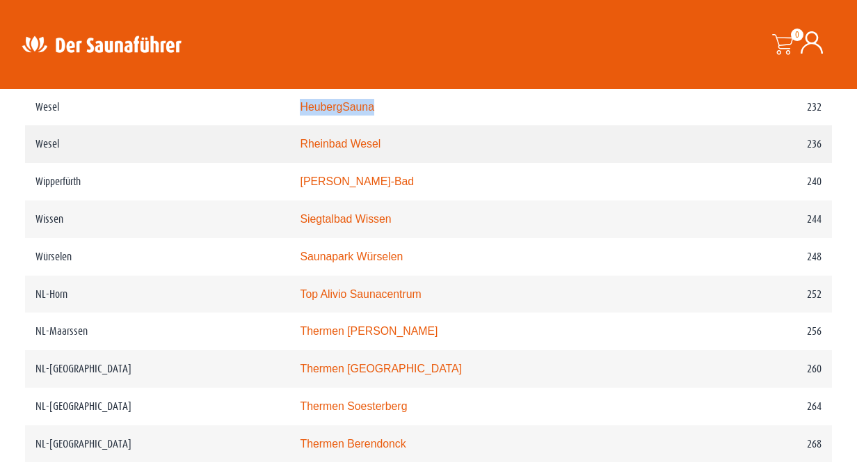
scroll to position [2728, 0]
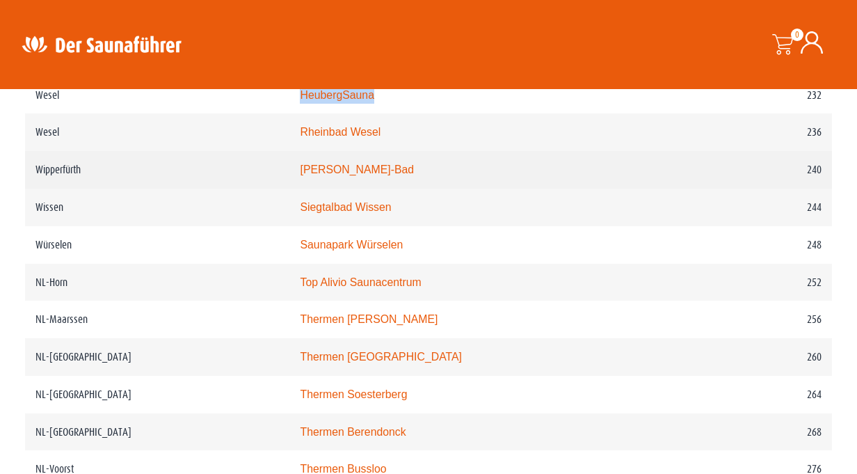
drag, startPoint x: 479, startPoint y: 173, endPoint x: 254, endPoint y: 171, distance: 225.3
click at [254, 171] on tr "Wipperfürth Walter-Leo-Schmitz-Bad 240" at bounding box center [428, 170] width 807 height 38
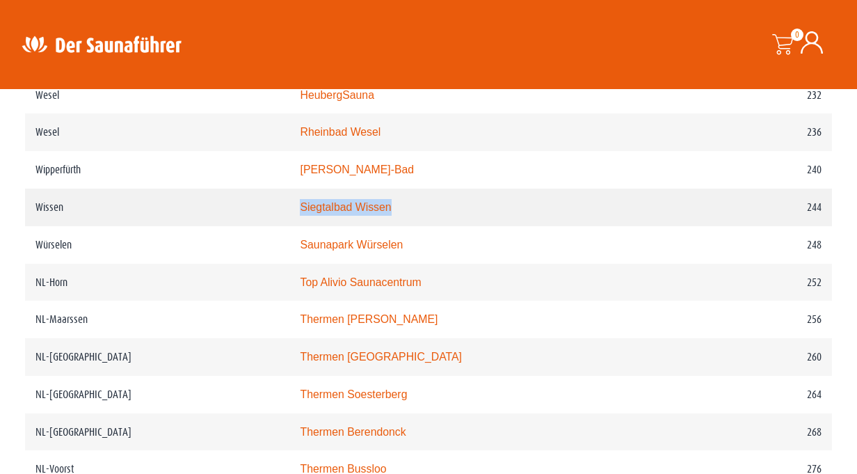
drag, startPoint x: 439, startPoint y: 206, endPoint x: 261, endPoint y: 205, distance: 178.0
click at [261, 205] on tr "Wissen Siegtalbad Wissen 244" at bounding box center [428, 207] width 807 height 38
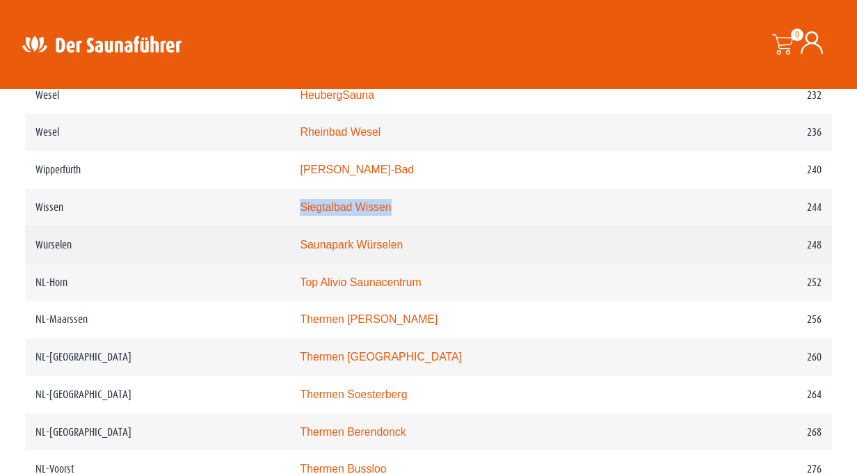
scroll to position [2782, 0]
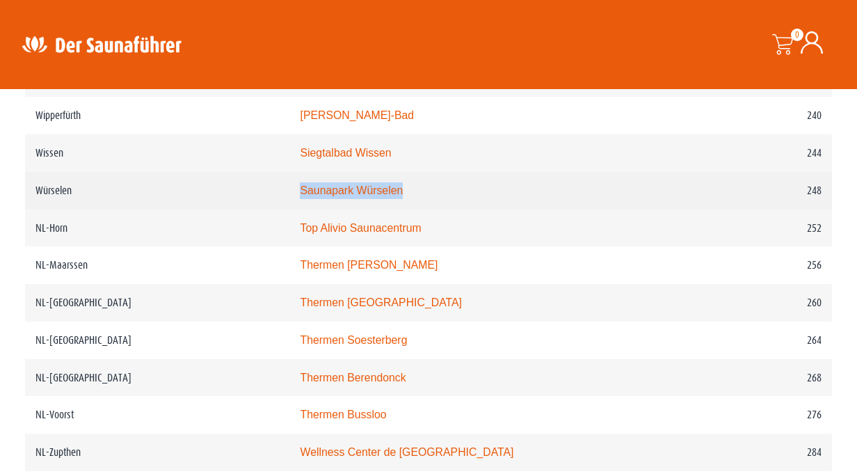
drag, startPoint x: 442, startPoint y: 184, endPoint x: 321, endPoint y: 184, distance: 121.0
click at [321, 184] on td "Saunapark Würselen" at bounding box center [487, 191] width 397 height 38
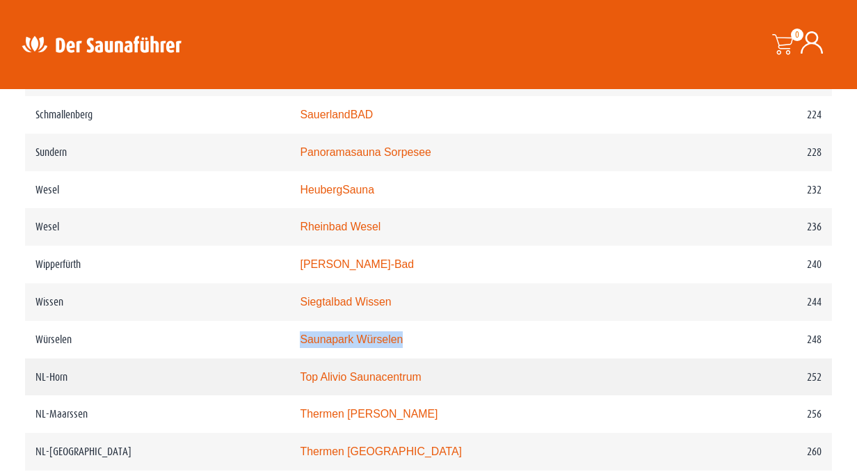
scroll to position [2638, 0]
